Goal: Use online tool/utility: Utilize a website feature to perform a specific function

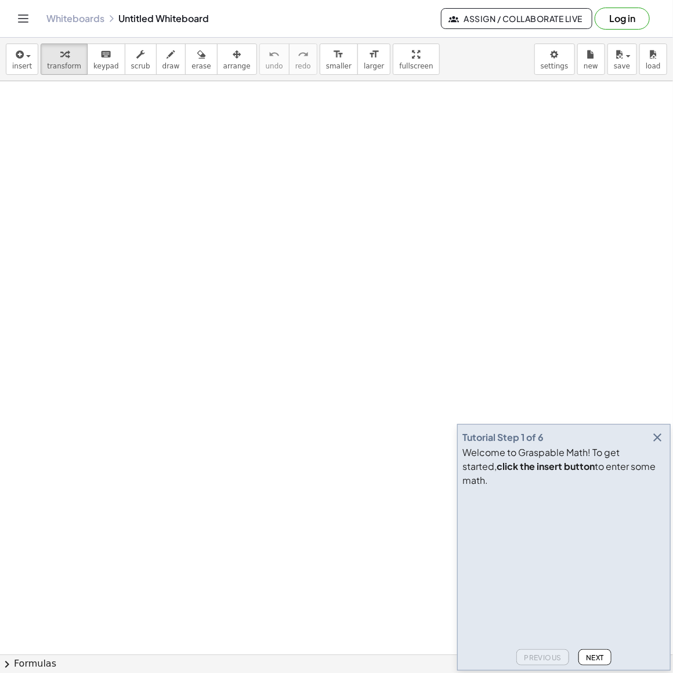
click at [660, 444] on icon "button" at bounding box center [657, 438] width 14 height 14
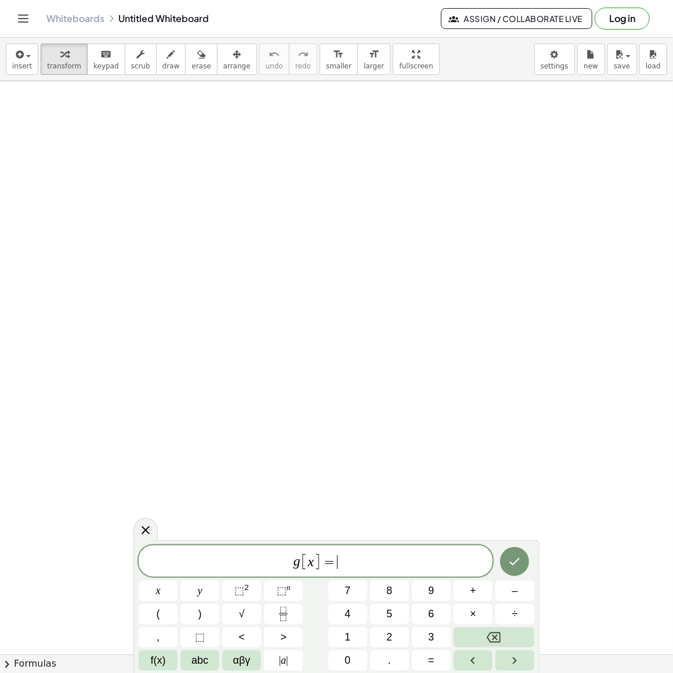
click at [360, 567] on span "g [ x ] = ​" at bounding box center [316, 561] width 354 height 19
click at [241, 612] on span "√" at bounding box center [242, 614] width 6 height 16
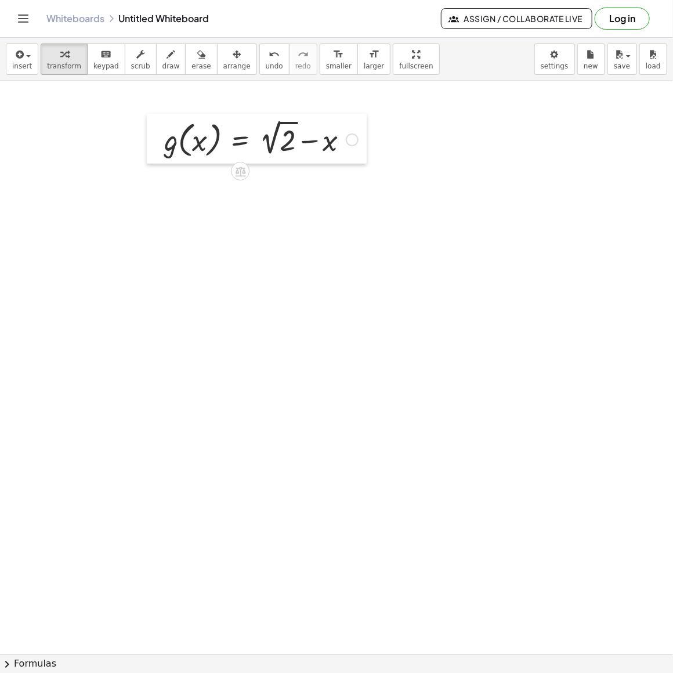
drag, startPoint x: 359, startPoint y: 461, endPoint x: 146, endPoint y: 129, distance: 394.7
click at [147, 129] on div at bounding box center [155, 139] width 17 height 50
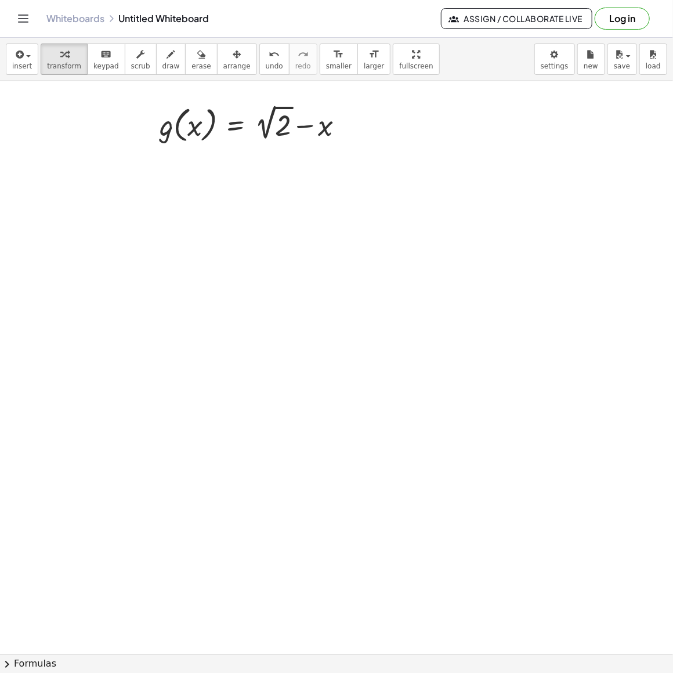
drag, startPoint x: 239, startPoint y: 454, endPoint x: 402, endPoint y: 140, distance: 353.2
click at [402, 140] on div at bounding box center [403, 138] width 17 height 44
drag, startPoint x: 423, startPoint y: 139, endPoint x: 196, endPoint y: 136, distance: 227.5
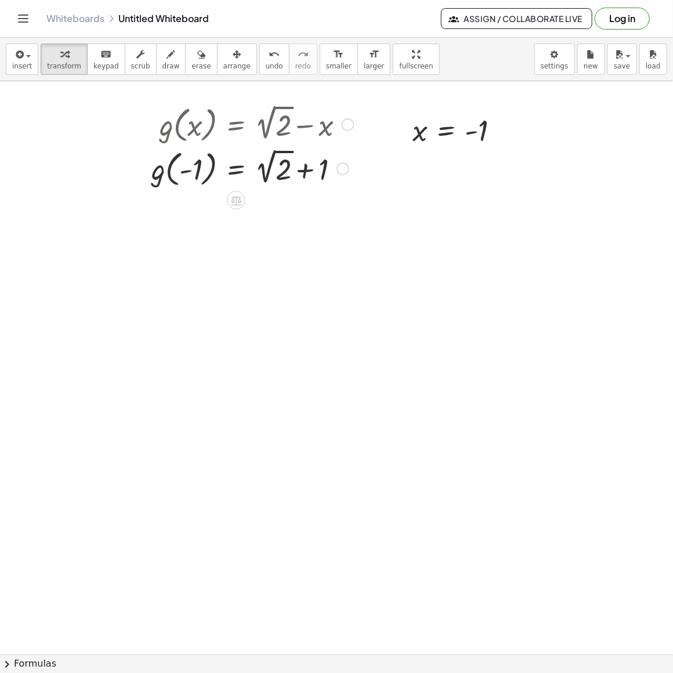
drag, startPoint x: 342, startPoint y: 171, endPoint x: 342, endPoint y: 241, distance: 70.2
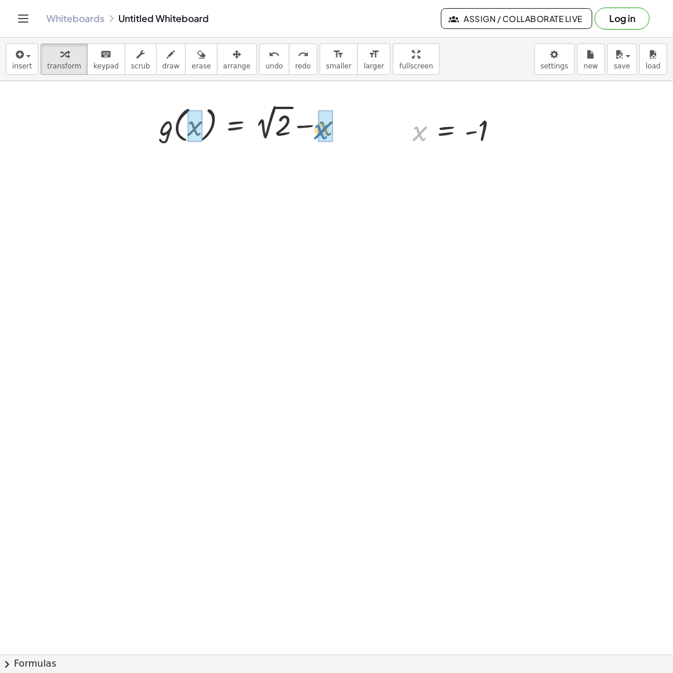
drag, startPoint x: 420, startPoint y: 141, endPoint x: 323, endPoint y: 139, distance: 96.9
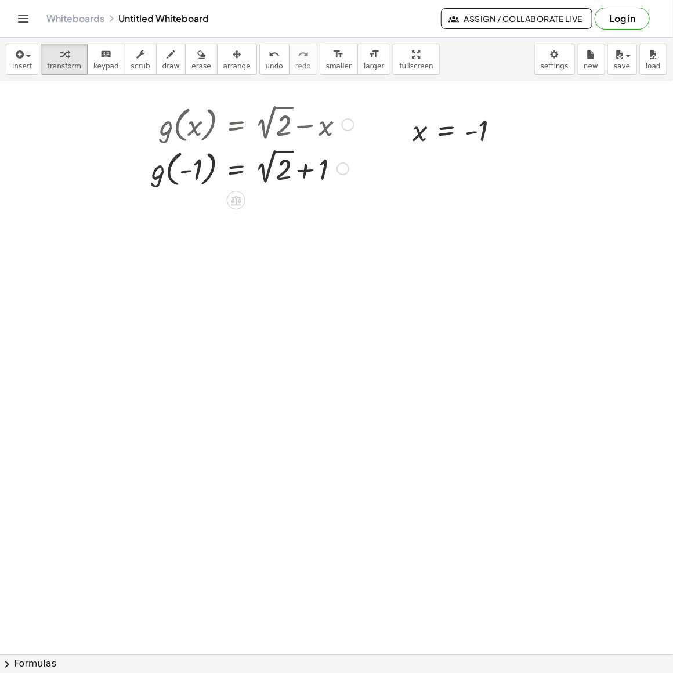
click at [346, 127] on div at bounding box center [348, 124] width 13 height 13
click at [343, 172] on div at bounding box center [343, 168] width 13 height 13
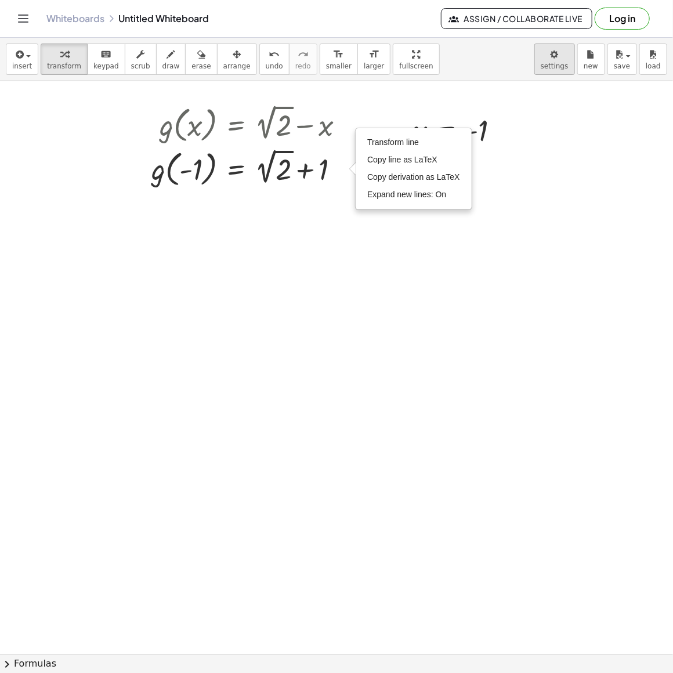
click at [558, 63] on body "Graspable Math Activities Get Started Activity Bank Assigned Work Classes White…" at bounding box center [336, 336] width 673 height 673
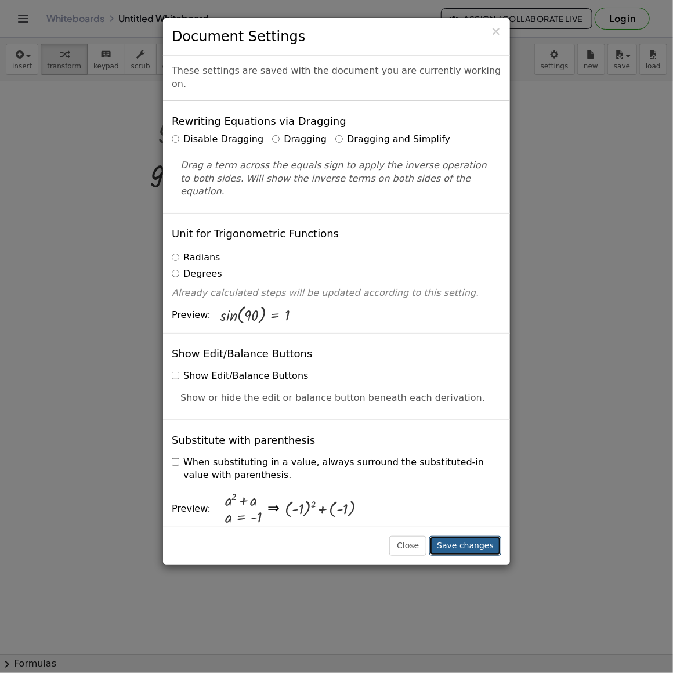
click at [454, 555] on button "Save changes" at bounding box center [465, 546] width 72 height 20
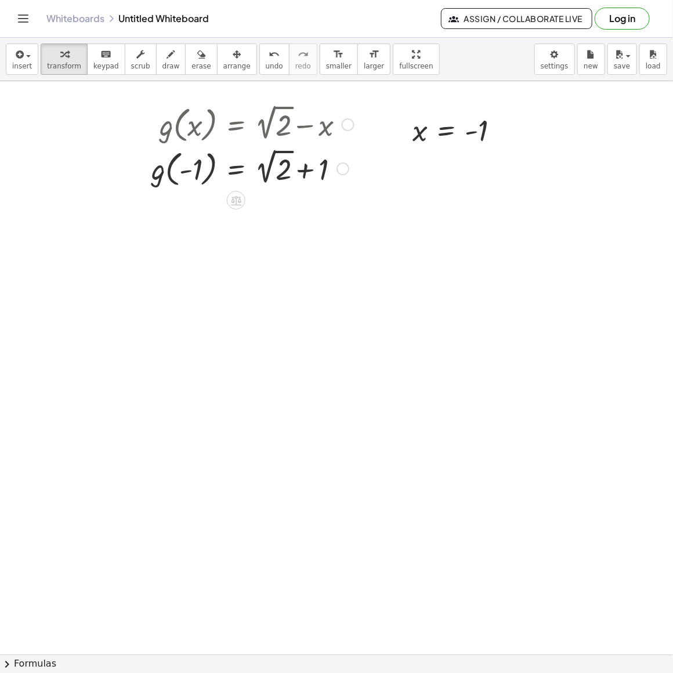
click at [344, 126] on div "Go back to this line Copy line as LaTeX Copy derivation as LaTeX" at bounding box center [348, 124] width 13 height 13
click at [377, 113] on li "Go back to this line" at bounding box center [419, 107] width 99 height 17
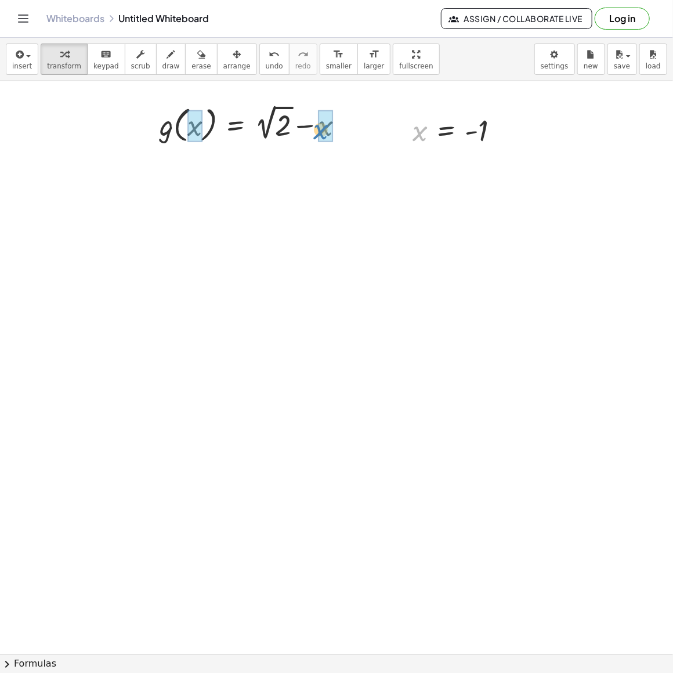
drag, startPoint x: 420, startPoint y: 134, endPoint x: 317, endPoint y: 132, distance: 102.7
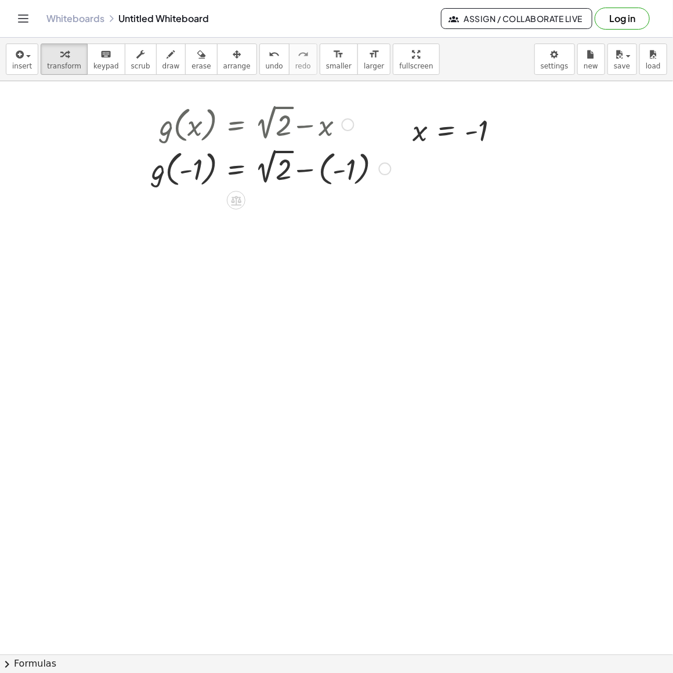
drag, startPoint x: 381, startPoint y: 125, endPoint x: 374, endPoint y: 187, distance: 63.0
click at [236, 169] on div "g ( , ) = + 2 √ 2 − - 1 ( - 1 ) Go back to this line Copy line as LaTeX Copy de…" at bounding box center [236, 169] width 0 height 0
click at [328, 179] on div at bounding box center [271, 168] width 251 height 44
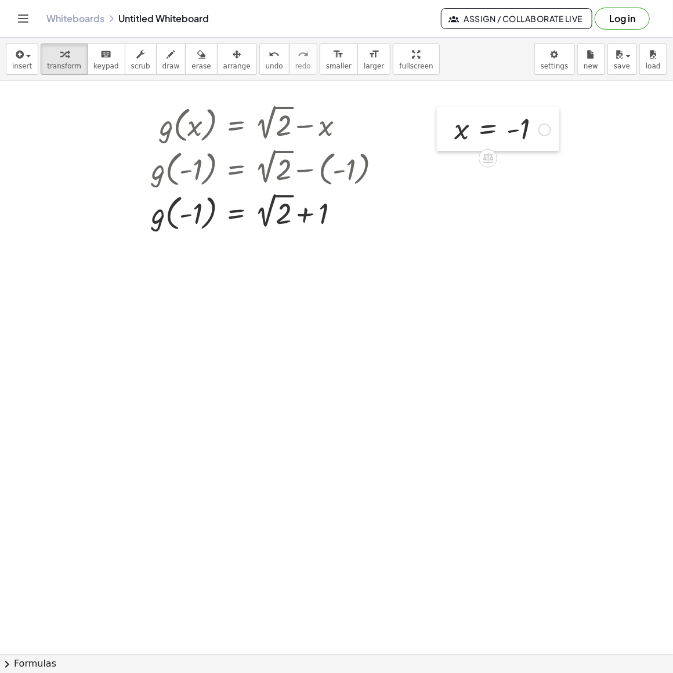
drag, startPoint x: 401, startPoint y: 132, endPoint x: 443, endPoint y: 131, distance: 41.8
click at [443, 131] on div at bounding box center [445, 129] width 17 height 44
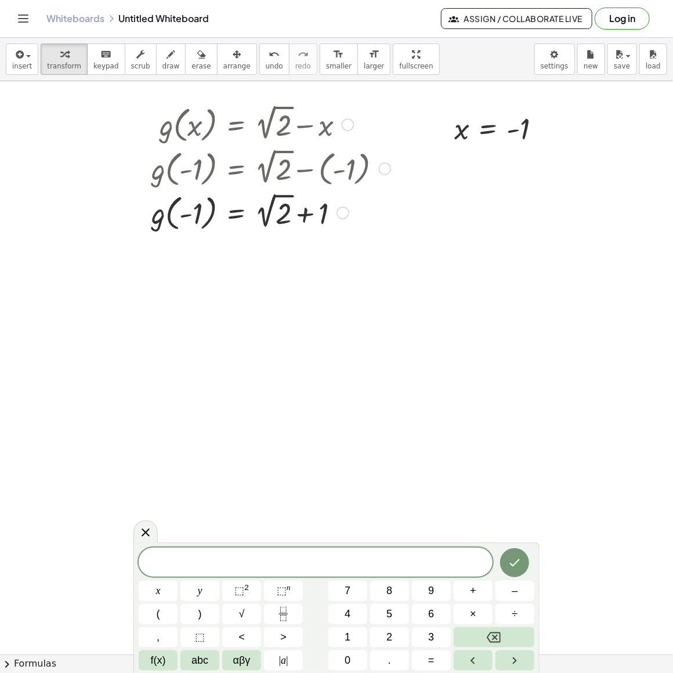
click at [348, 127] on div at bounding box center [348, 124] width 13 height 13
click at [387, 119] on li "Copy line as LaTeX" at bounding box center [419, 124] width 99 height 17
click at [226, 575] on div at bounding box center [316, 562] width 354 height 30
click at [326, 565] on span "​ 2" at bounding box center [332, 561] width 12 height 15
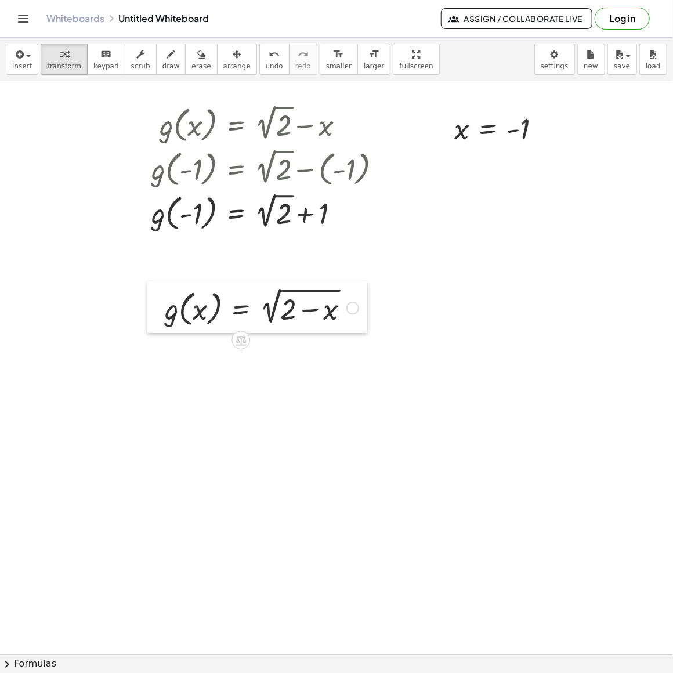
drag, startPoint x: 293, startPoint y: 362, endPoint x: 162, endPoint y: 313, distance: 139.4
click at [162, 313] on div at bounding box center [155, 307] width 17 height 52
drag, startPoint x: 464, startPoint y: 133, endPoint x: 199, endPoint y: 316, distance: 321.9
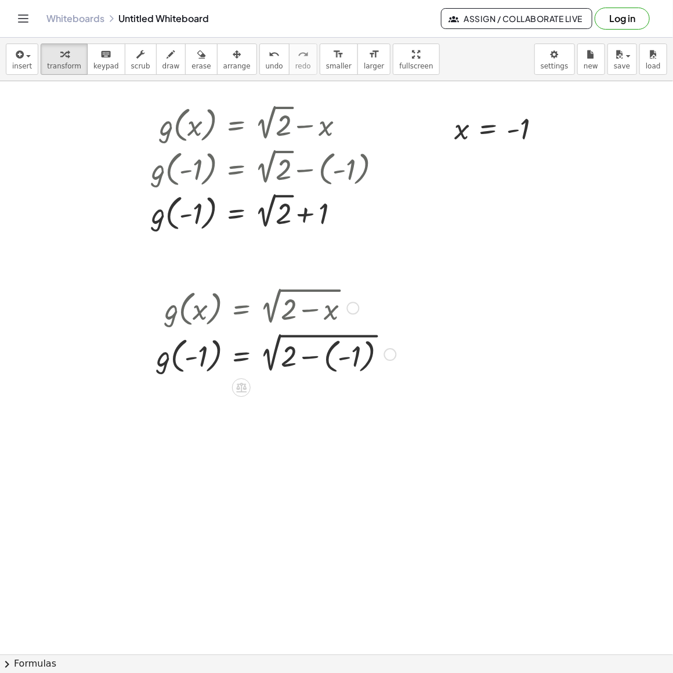
click at [308, 359] on div at bounding box center [276, 353] width 251 height 47
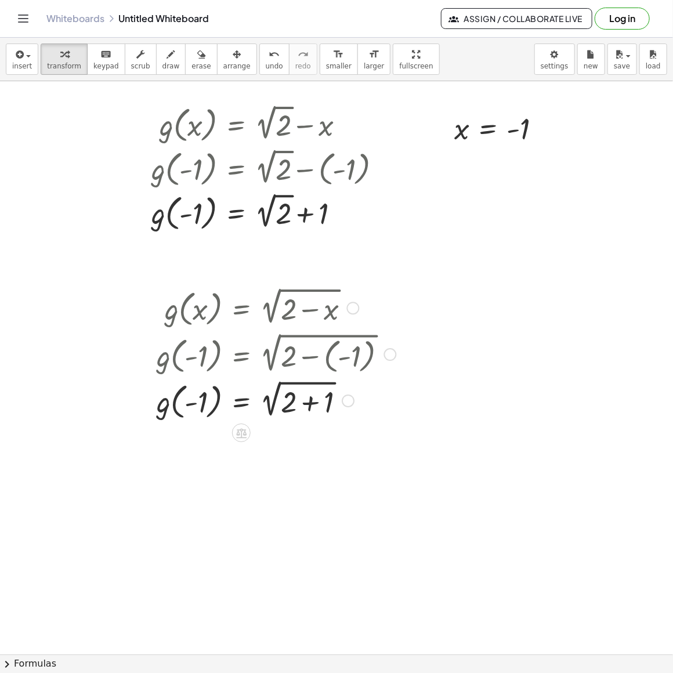
click at [318, 412] on div at bounding box center [276, 400] width 251 height 46
